Goal: Check status: Check status

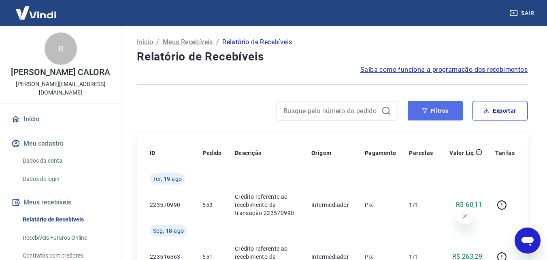
click at [429, 117] on button "Filtros" at bounding box center [435, 110] width 55 height 19
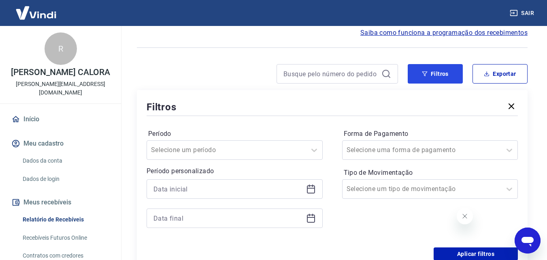
scroll to position [41, 0]
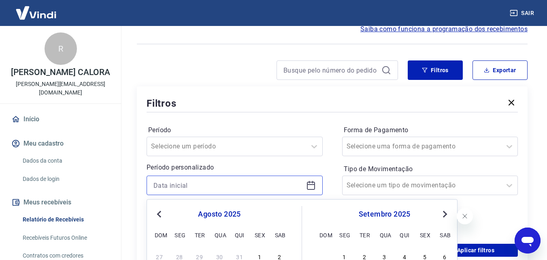
click at [180, 187] on input at bounding box center [229, 185] width 150 height 12
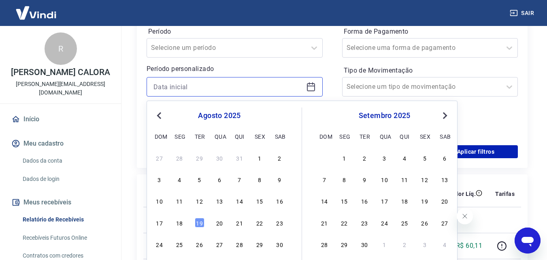
scroll to position [162, 0]
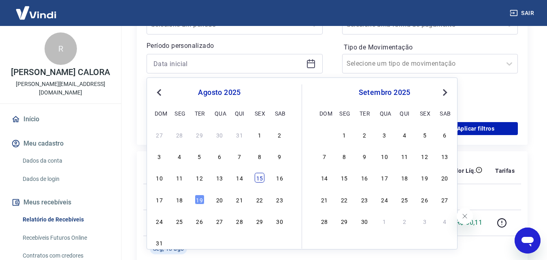
click at [258, 180] on div "15" at bounding box center [260, 178] width 10 height 10
click at [183, 201] on div "Ter, 19 ago" at bounding box center [167, 196] width 35 height 11
type input "[DATE]"
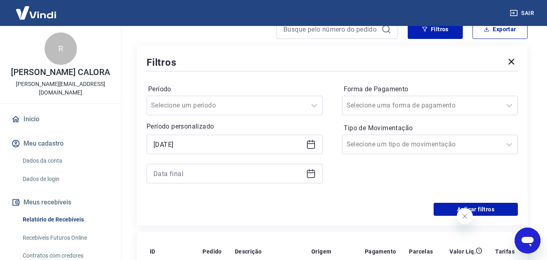
scroll to position [81, 0]
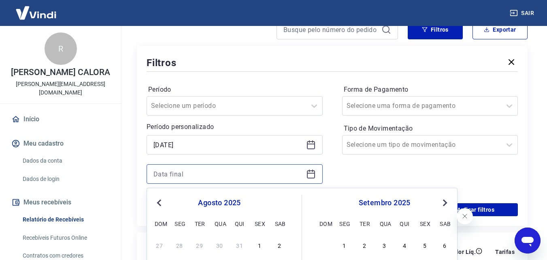
click at [222, 178] on input at bounding box center [229, 174] width 150 height 12
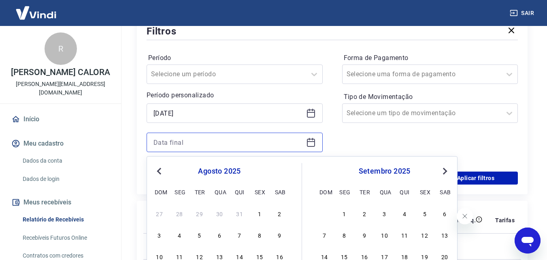
scroll to position [162, 0]
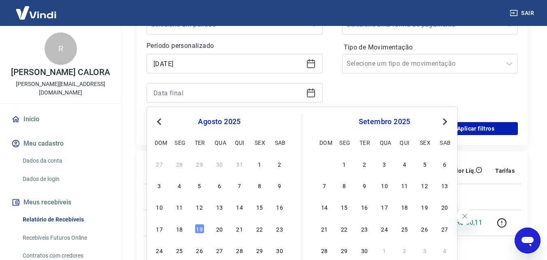
click at [182, 234] on div "17 18 19 20 21 22 23" at bounding box center [220, 228] width 132 height 12
drag, startPoint x: 182, startPoint y: 232, endPoint x: 480, endPoint y: 200, distance: 299.9
click at [181, 232] on div "18" at bounding box center [180, 229] width 10 height 10
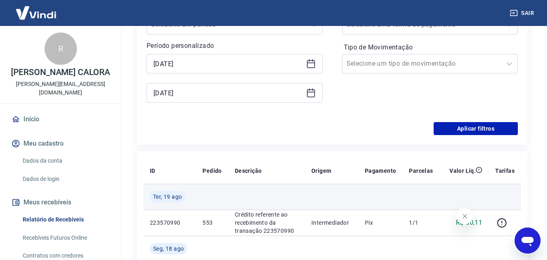
type input "[DATE]"
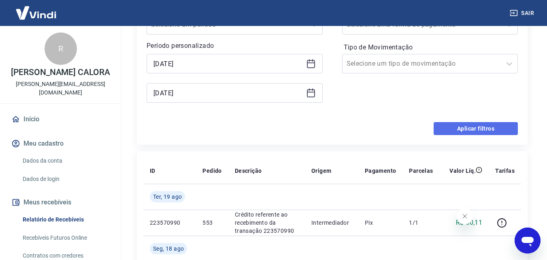
click at [459, 129] on button "Aplicar filtros" at bounding box center [476, 128] width 84 height 13
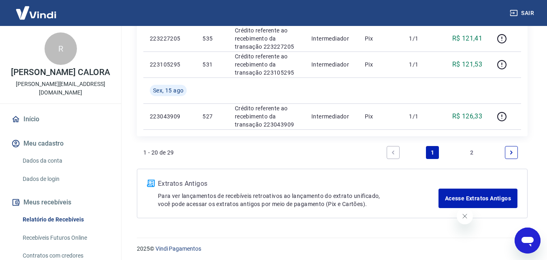
scroll to position [662, 0]
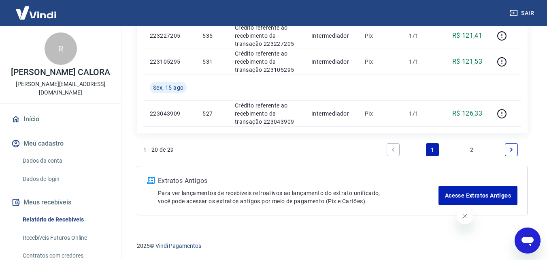
click at [510, 150] on icon "Next page" at bounding box center [512, 150] width 6 height 6
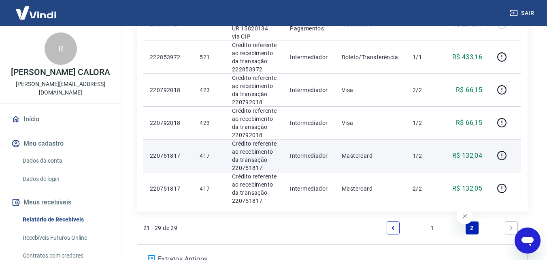
scroll to position [284, 0]
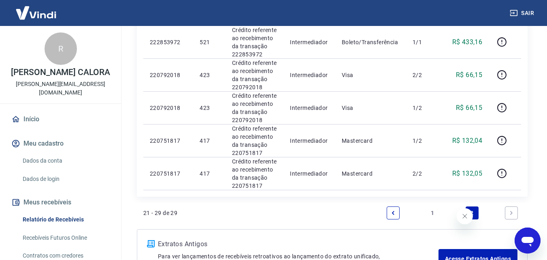
click at [433, 211] on link "1" at bounding box center [432, 212] width 13 height 13
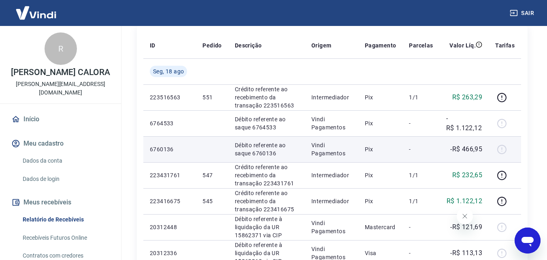
scroll to position [122, 0]
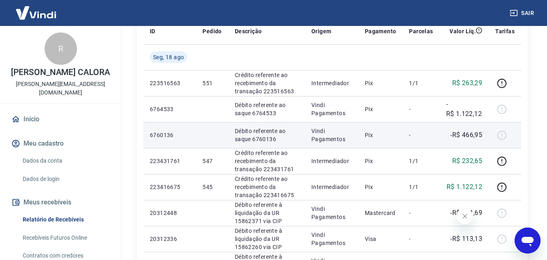
click at [501, 135] on div at bounding box center [505, 134] width 19 height 13
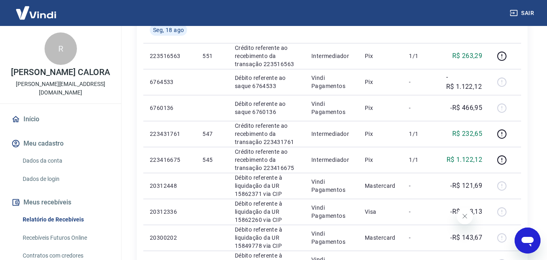
scroll to position [162, 0]
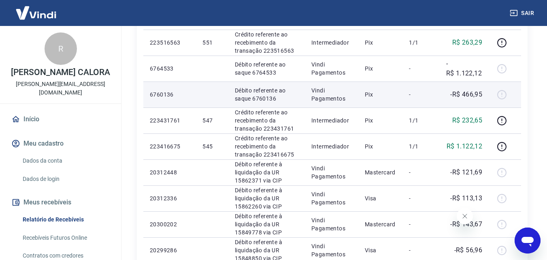
click at [498, 90] on div at bounding box center [505, 94] width 19 height 13
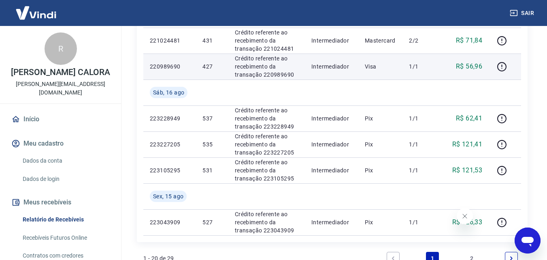
scroll to position [567, 0]
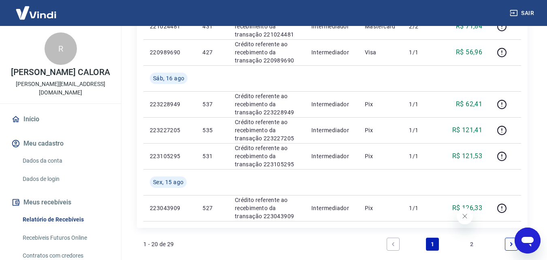
click at [472, 242] on link "2" at bounding box center [472, 243] width 13 height 13
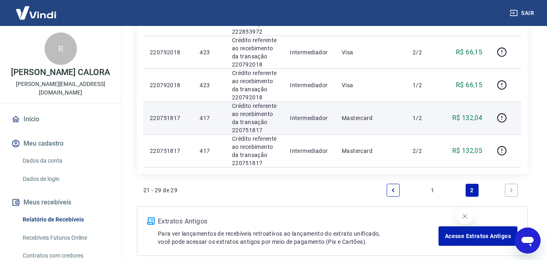
scroll to position [347, 0]
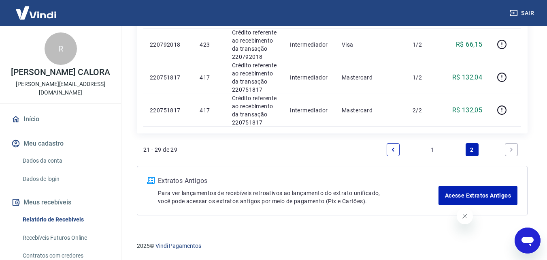
click at [433, 151] on link "1" at bounding box center [432, 149] width 13 height 13
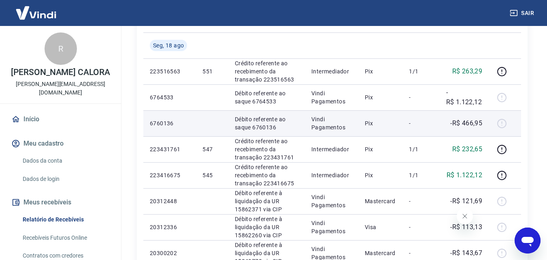
scroll to position [122, 0]
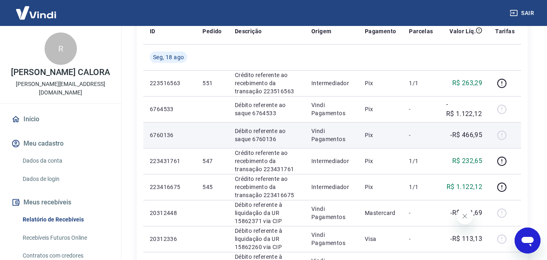
click at [261, 139] on p "Débito referente ao saque 6760136" at bounding box center [267, 135] width 64 height 16
copy p "6760136"
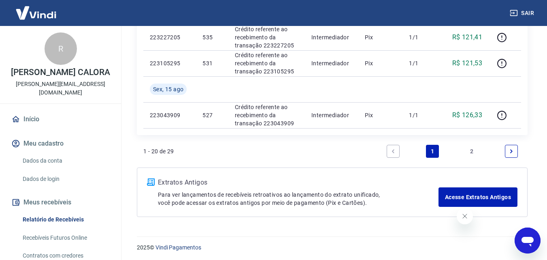
scroll to position [662, 0]
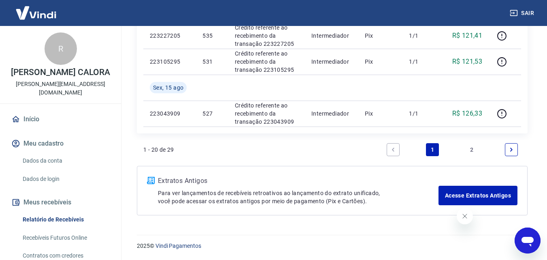
click at [511, 149] on icon "Next page" at bounding box center [512, 150] width 6 height 6
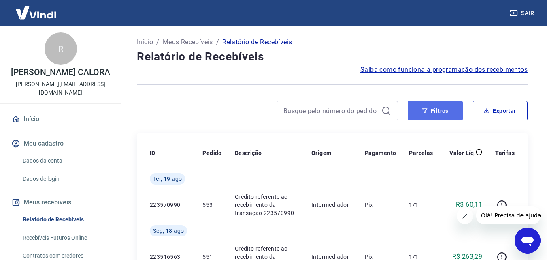
click at [420, 111] on button "Filtros" at bounding box center [435, 110] width 55 height 19
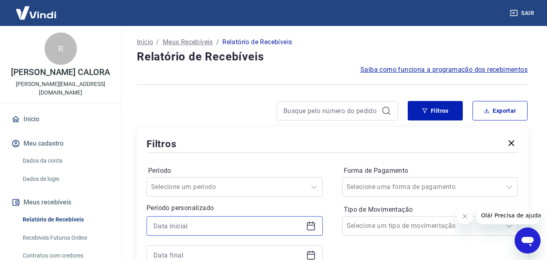
click at [198, 224] on input at bounding box center [229, 226] width 150 height 12
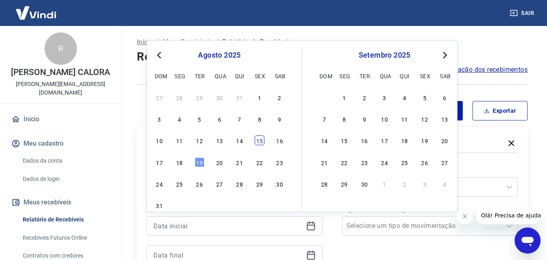
click at [256, 142] on div "15" at bounding box center [260, 140] width 10 height 10
type input "[DATE]"
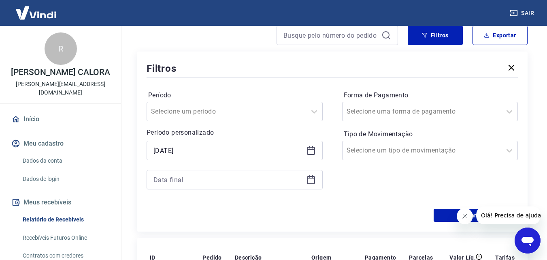
scroll to position [81, 0]
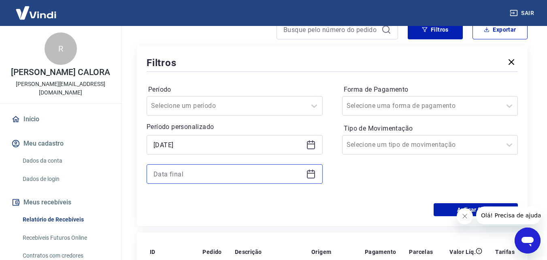
click at [210, 173] on input at bounding box center [229, 174] width 150 height 12
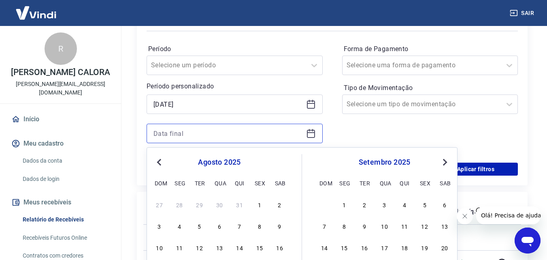
scroll to position [203, 0]
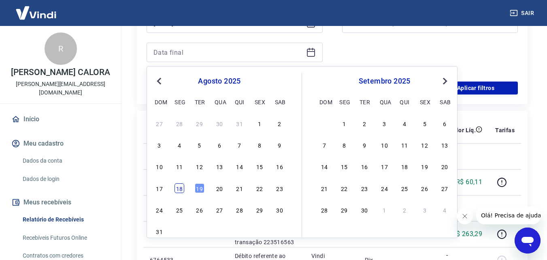
click at [184, 190] on div "18" at bounding box center [180, 188] width 10 height 10
type input "[DATE]"
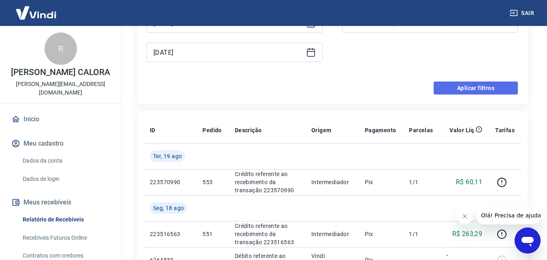
click at [486, 89] on button "Aplicar filtros" at bounding box center [476, 87] width 84 height 13
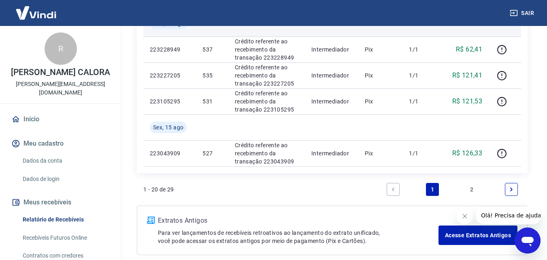
scroll to position [662, 0]
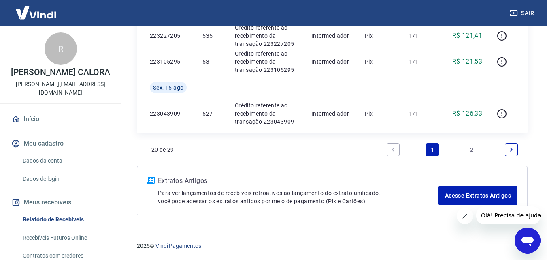
click at [514, 149] on icon "Next page" at bounding box center [512, 150] width 6 height 6
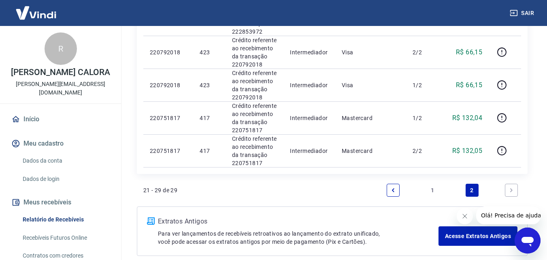
scroll to position [347, 0]
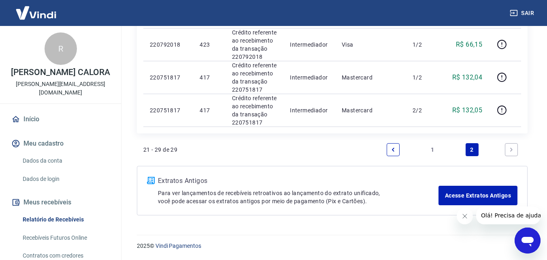
click at [434, 152] on link "1" at bounding box center [432, 149] width 13 height 13
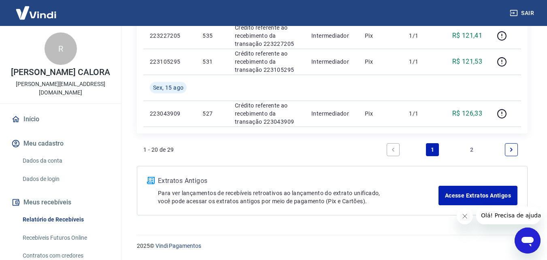
scroll to position [621, 0]
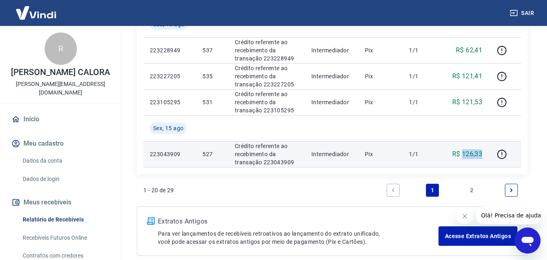
drag, startPoint x: 463, startPoint y: 153, endPoint x: 483, endPoint y: 154, distance: 19.9
click at [483, 154] on p "R$ 126,33" at bounding box center [468, 154] width 30 height 10
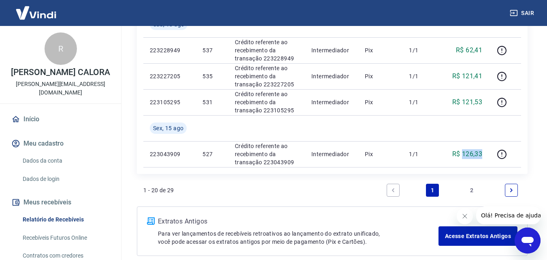
copy p "126,33"
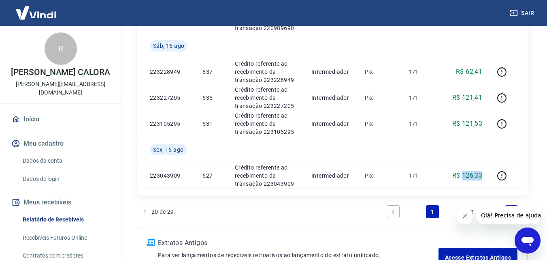
scroll to position [581, 0]
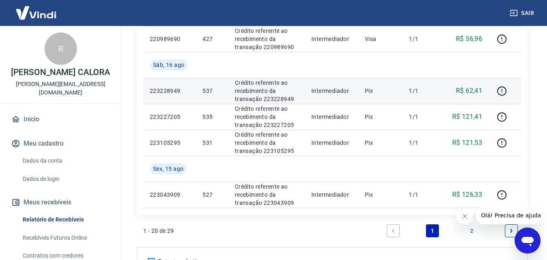
click at [470, 90] on p "R$ 62,41" at bounding box center [469, 91] width 26 height 10
copy p "62,41"
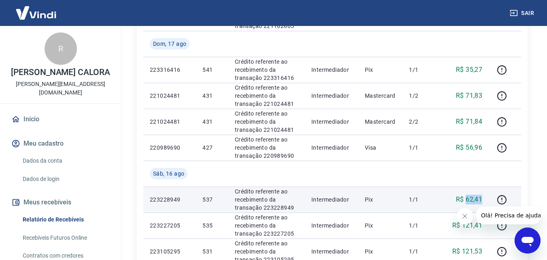
scroll to position [419, 0]
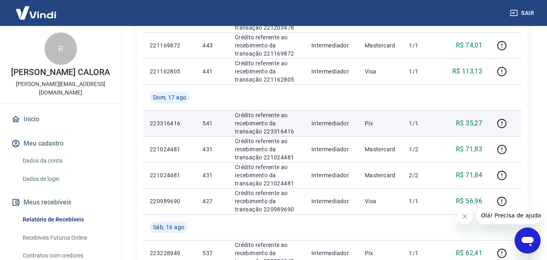
click at [473, 122] on p "R$ 35,27" at bounding box center [469, 123] width 26 height 10
copy p "35,27"
